Goal: Information Seeking & Learning: Learn about a topic

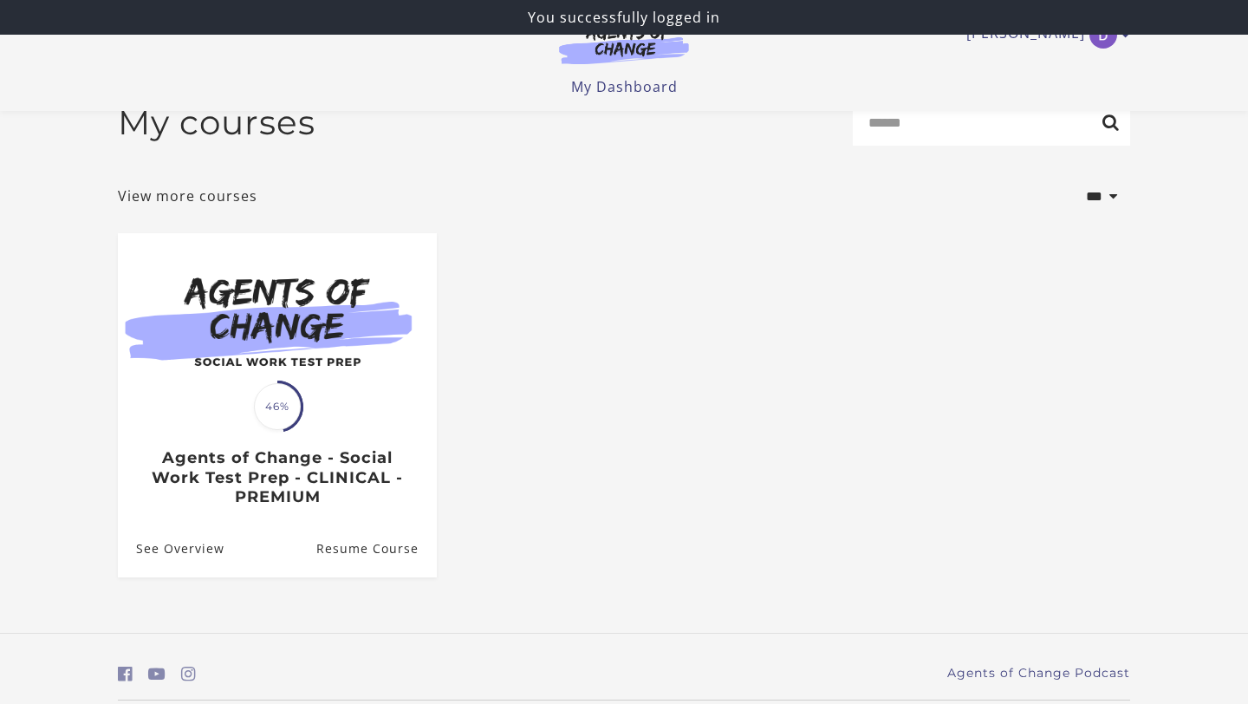
scroll to position [94, 0]
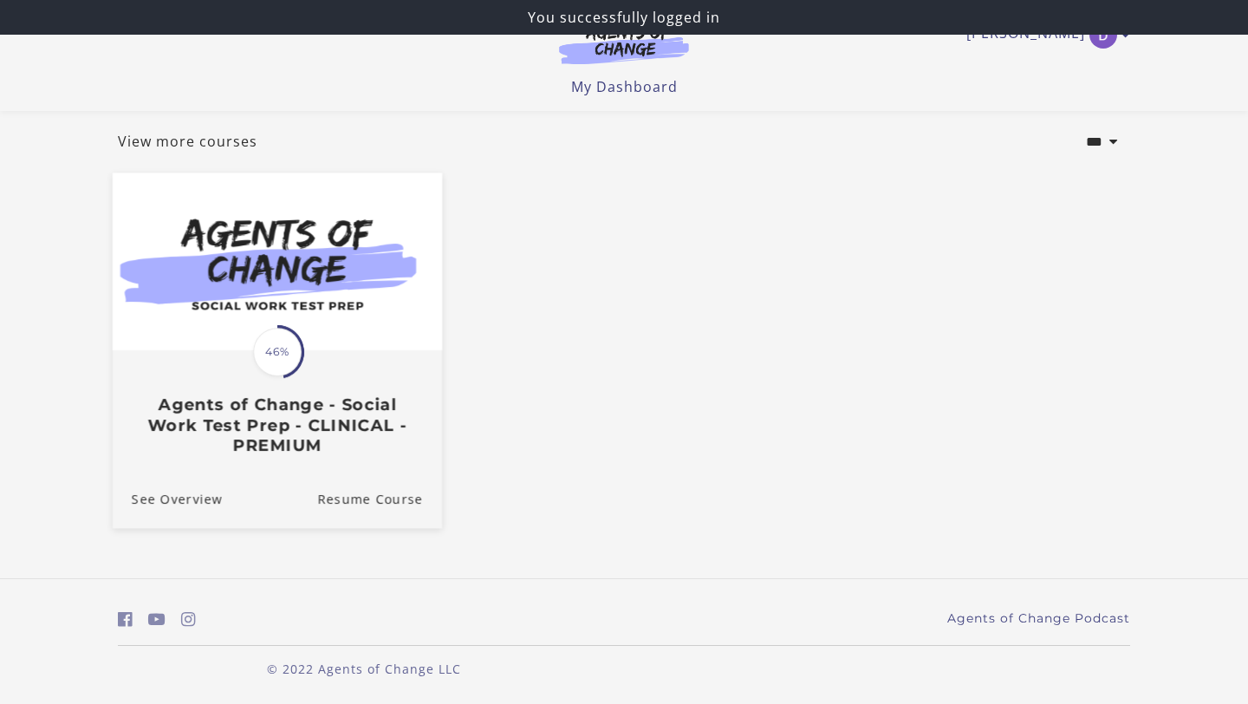
click at [330, 364] on div "Translation missing: en.liquid.partials.dashboard_course_card.progress_descript…" at bounding box center [277, 403] width 329 height 103
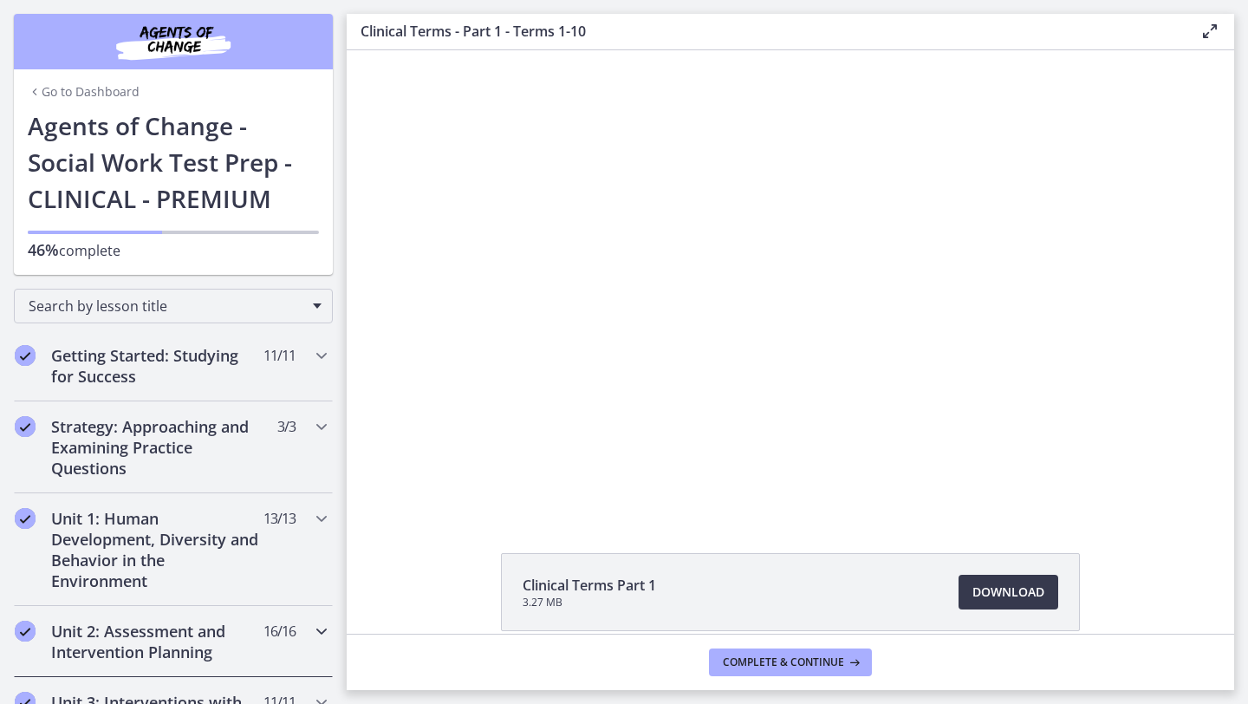
click at [134, 637] on h2 "Unit 2: Assessment and Intervention Planning" at bounding box center [157, 642] width 212 height 42
click at [178, 622] on h2 "Unit 2: Assessment and Intervention Planning" at bounding box center [157, 642] width 212 height 42
click at [216, 647] on h2 "Unit 2: Assessment and Intervention Planning" at bounding box center [157, 642] width 212 height 42
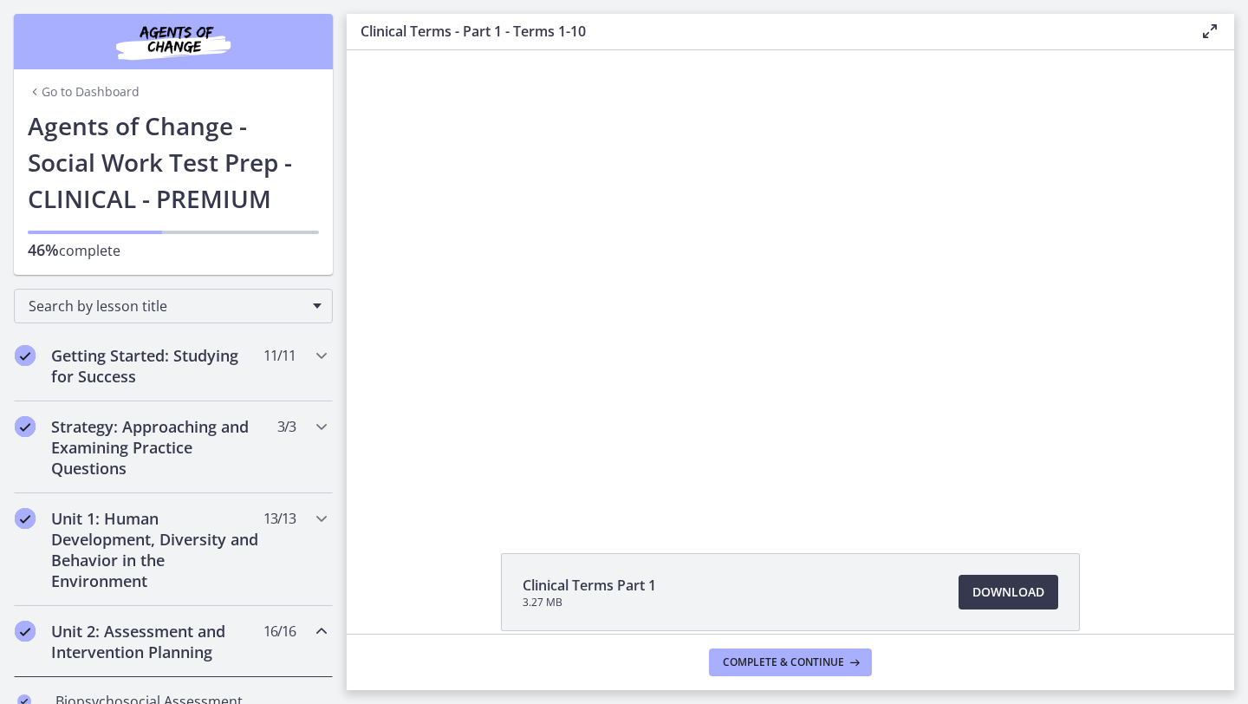
click at [309, 631] on div "Unit 2: Assessment and Intervention Planning 16 / 16 Completed" at bounding box center [173, 641] width 319 height 71
click at [387, 614] on div "Clinical Terms Part 1 3.27 MB Download Opens in a new window" at bounding box center [791, 633] width 888 height 161
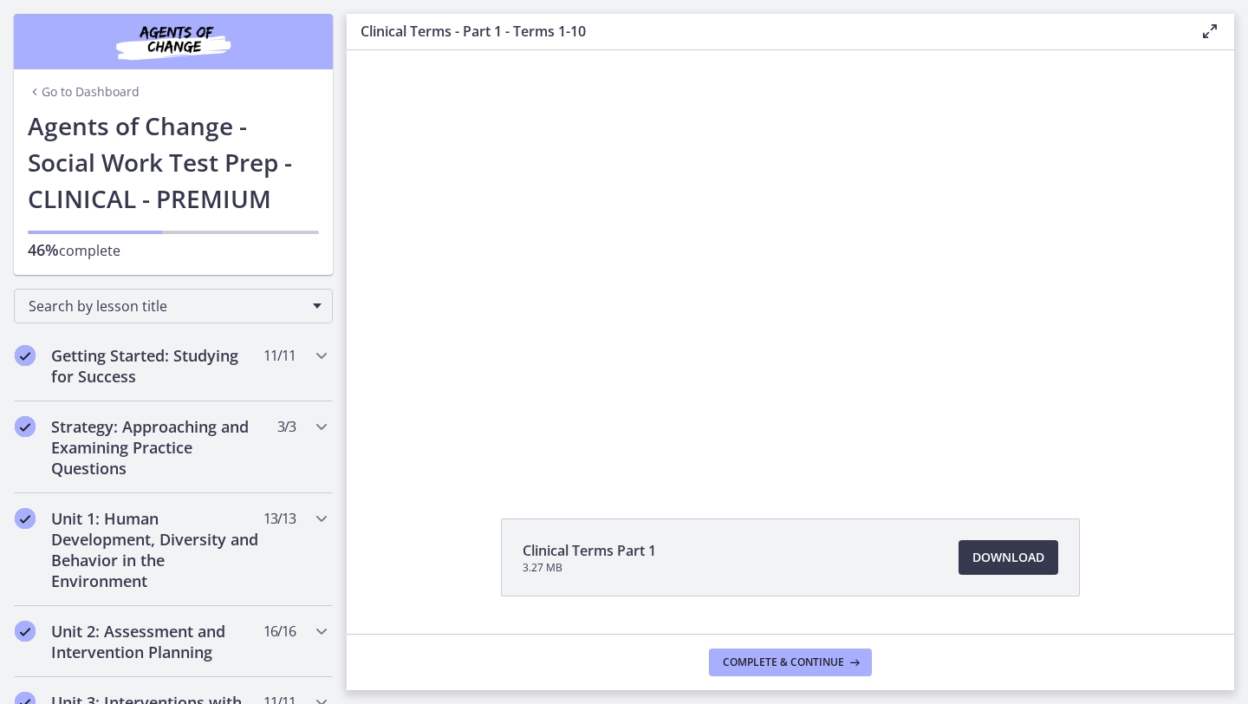
scroll to position [81, 0]
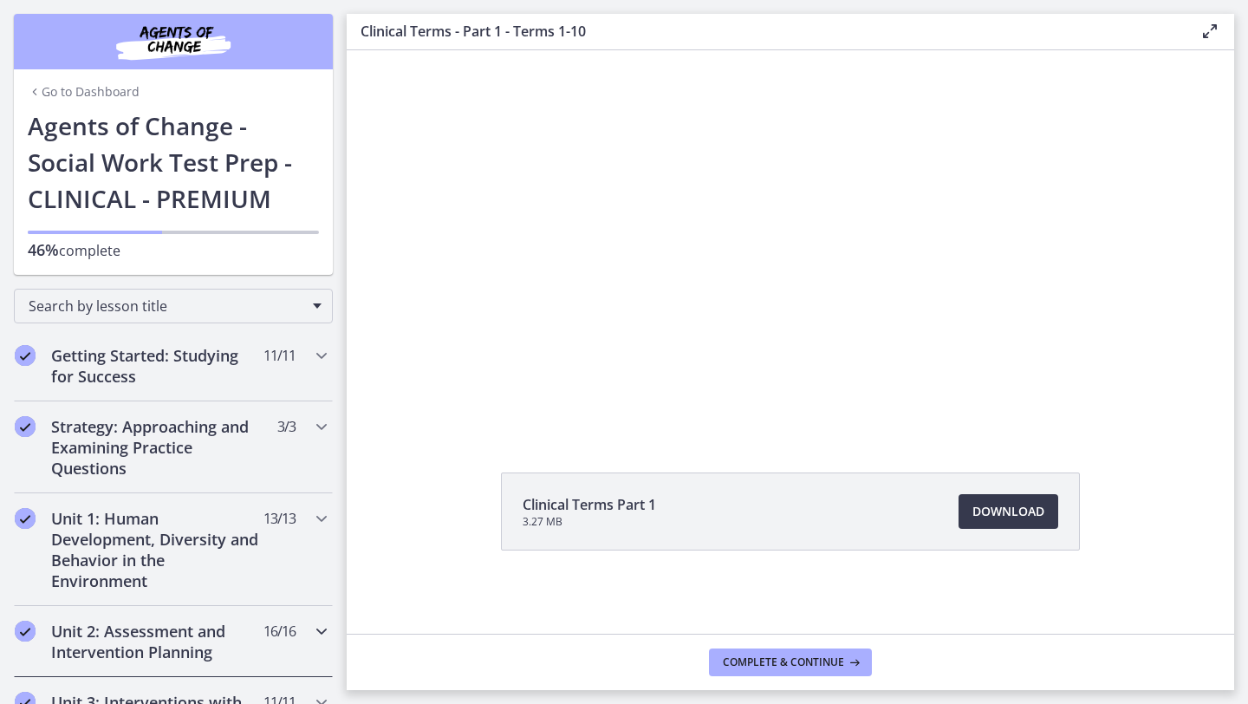
click at [324, 667] on div "Unit 2: Assessment and Intervention Planning 16 / 16 Completed" at bounding box center [173, 641] width 319 height 71
drag, startPoint x: 334, startPoint y: 251, endPoint x: 326, endPoint y: 350, distance: 100.0
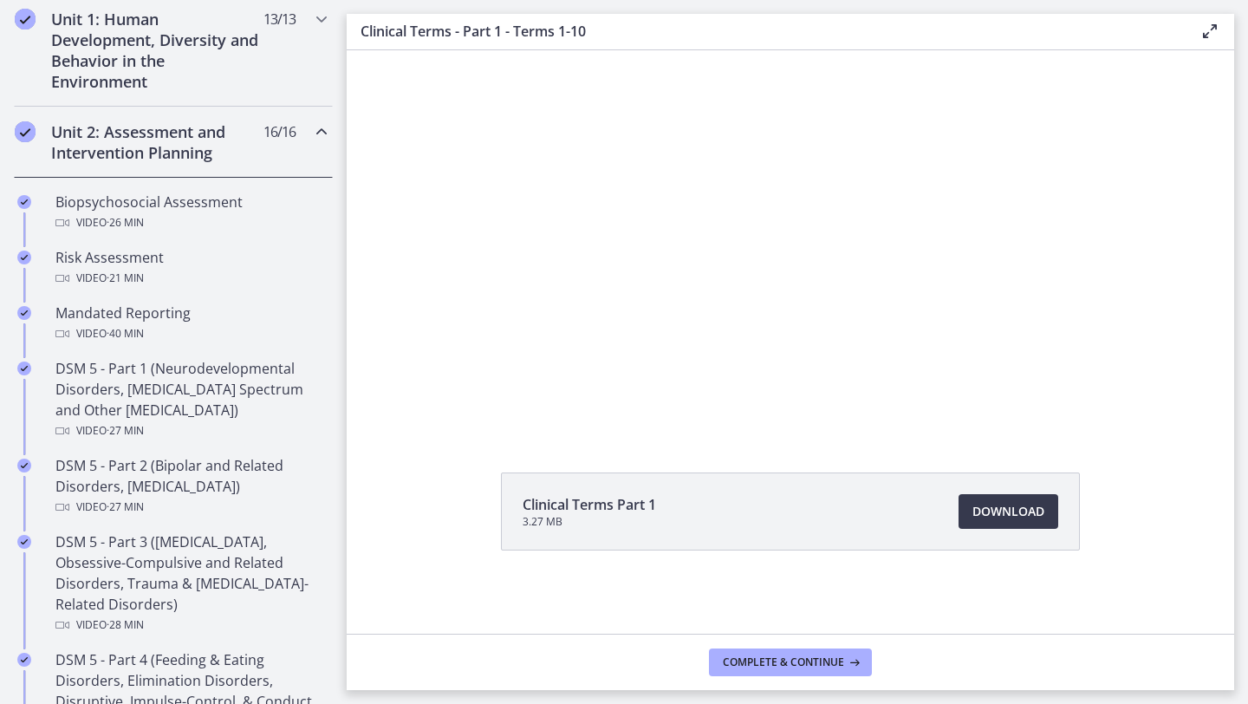
scroll to position [484, 0]
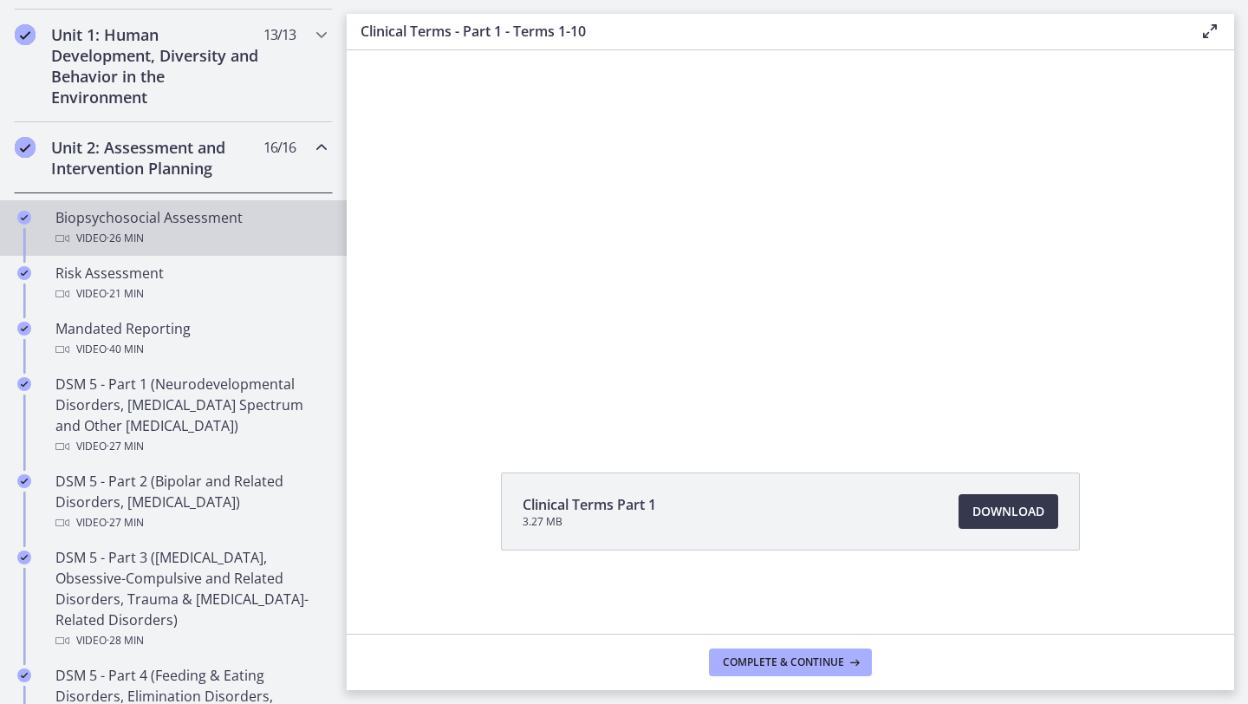
click at [215, 231] on div "Video · 26 min" at bounding box center [190, 238] width 270 height 21
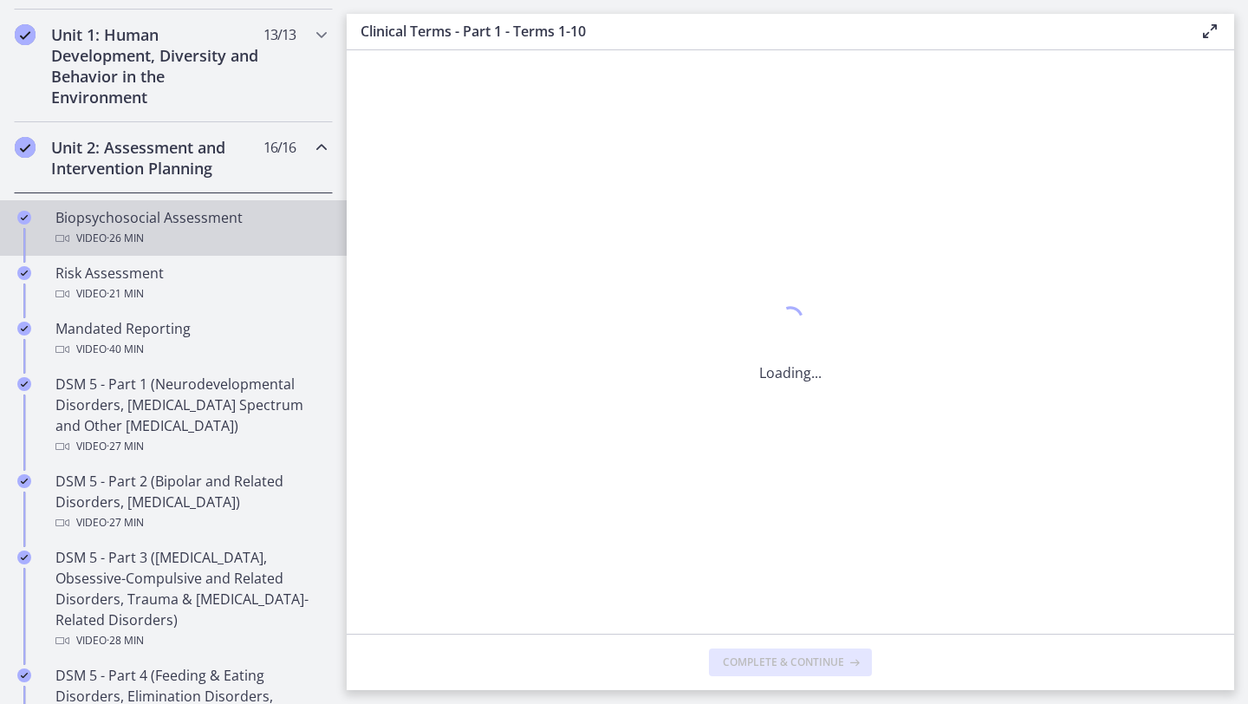
scroll to position [0, 0]
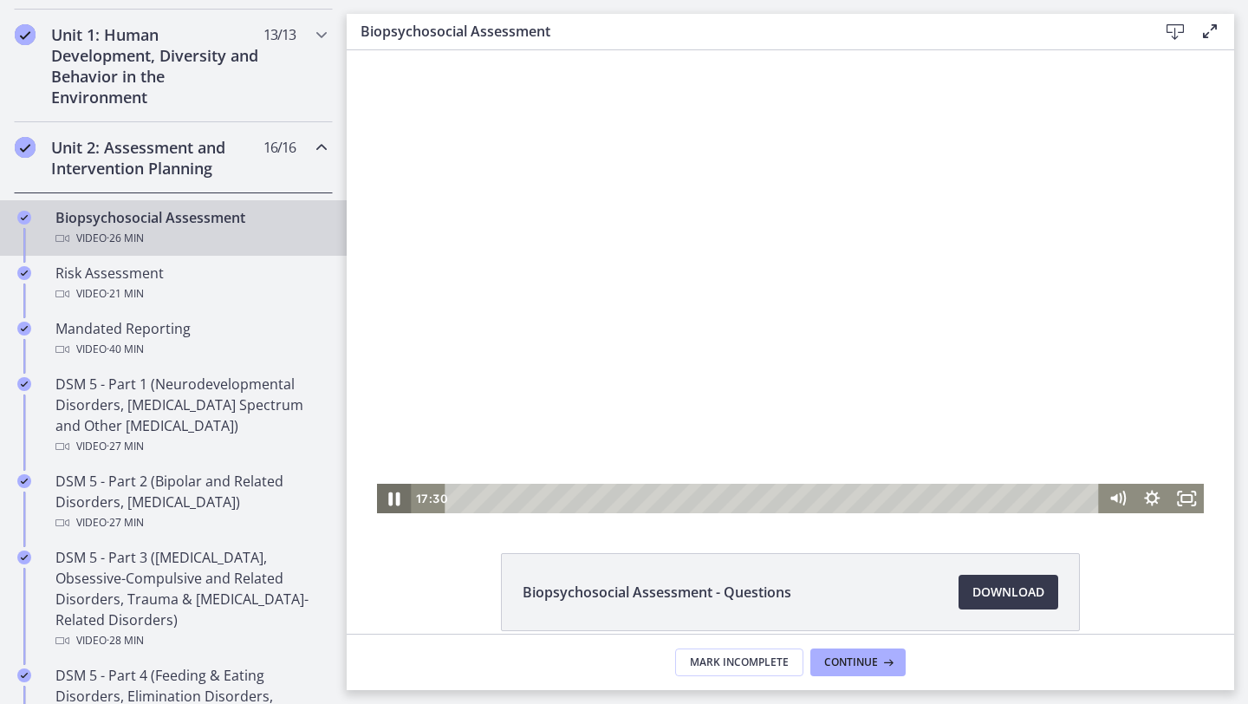
click at [396, 499] on icon "Pause" at bounding box center [395, 499] width 42 height 36
click at [395, 493] on icon "Play Video" at bounding box center [395, 499] width 42 height 36
click at [396, 497] on icon "Pause" at bounding box center [394, 499] width 11 height 14
click at [392, 498] on icon "Play Video" at bounding box center [395, 499] width 10 height 15
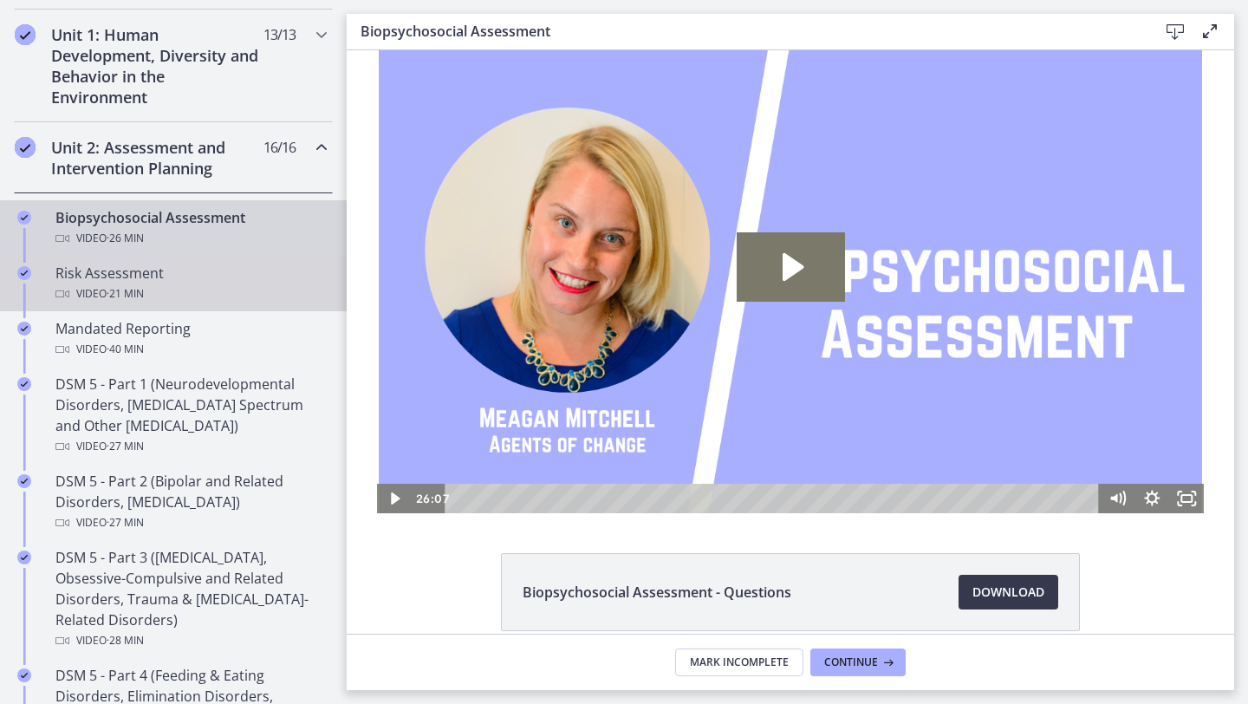
click at [225, 299] on div "Video · 21 min" at bounding box center [190, 293] width 270 height 21
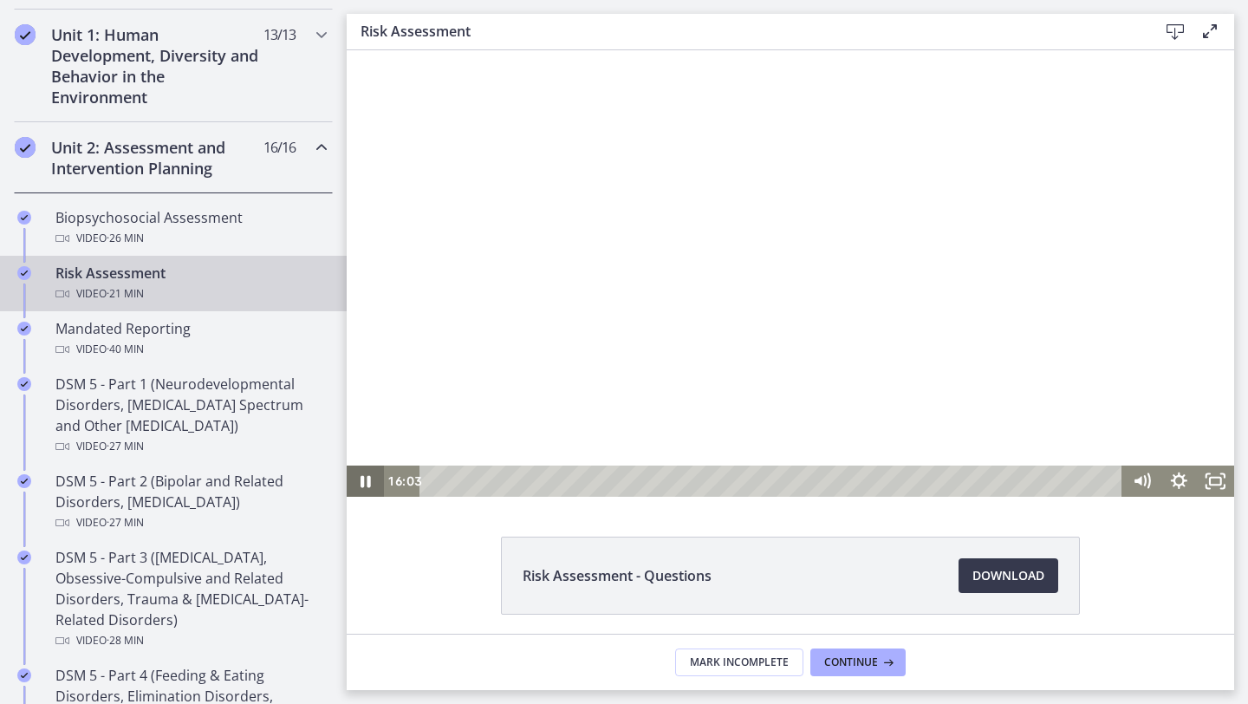
click at [367, 486] on icon "Pause" at bounding box center [366, 482] width 10 height 12
click at [372, 468] on icon "Play Video" at bounding box center [367, 480] width 44 height 37
click at [367, 481] on icon "Pause" at bounding box center [365, 480] width 44 height 37
click at [367, 481] on icon "Play Video" at bounding box center [366, 481] width 11 height 16
